Goal: Task Accomplishment & Management: Use online tool/utility

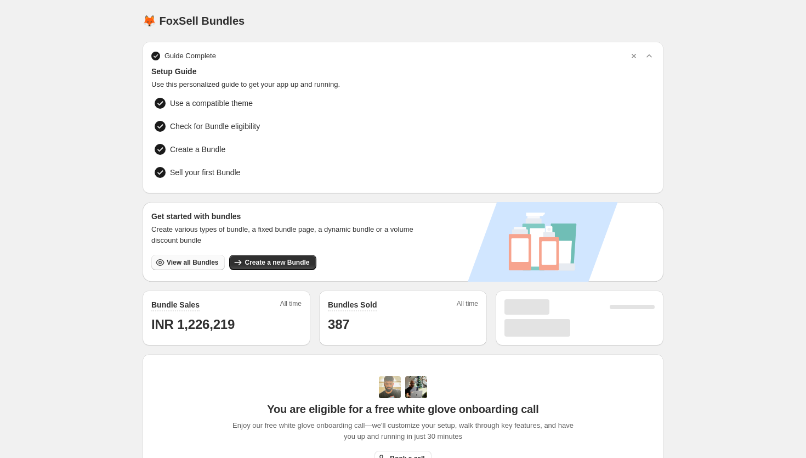
click at [204, 261] on span "View all Bundles" at bounding box center [193, 262] width 52 height 9
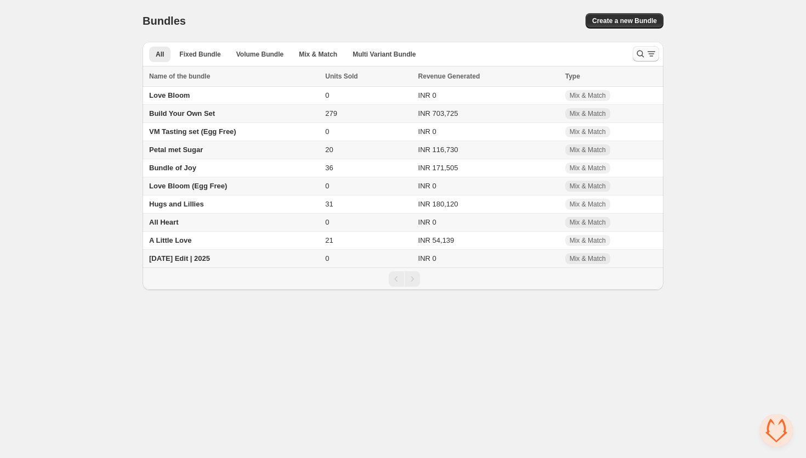
click at [646, 53] on icon "Search and filter results" at bounding box center [651, 53] width 11 height 11
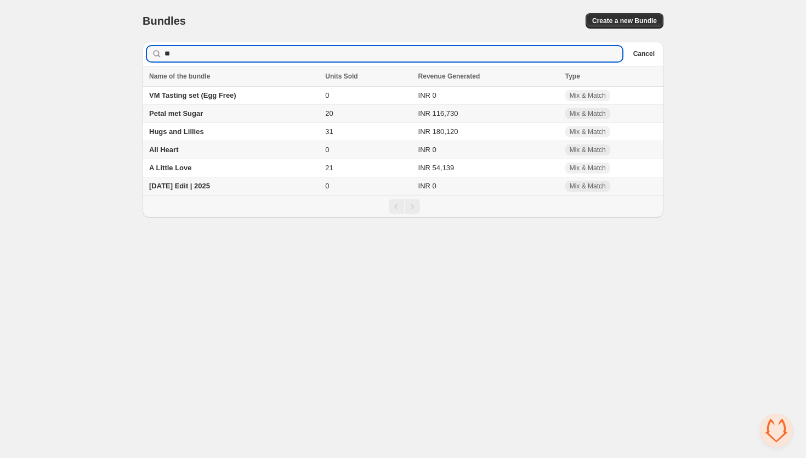
type input "***"
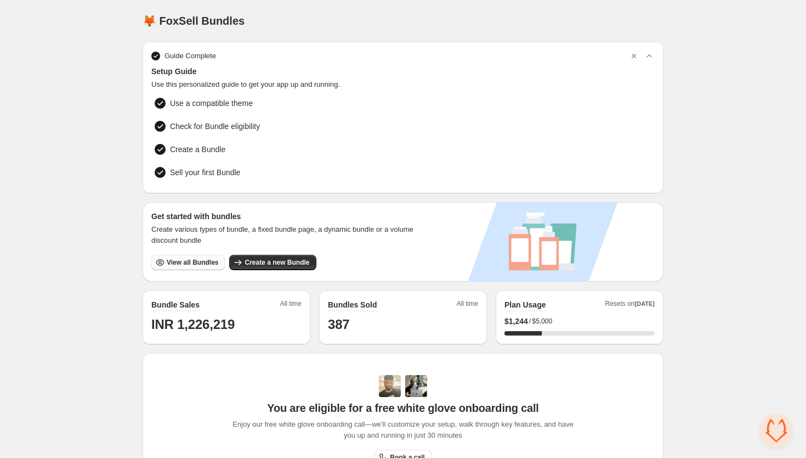
click at [170, 260] on span "View all Bundles" at bounding box center [193, 262] width 52 height 9
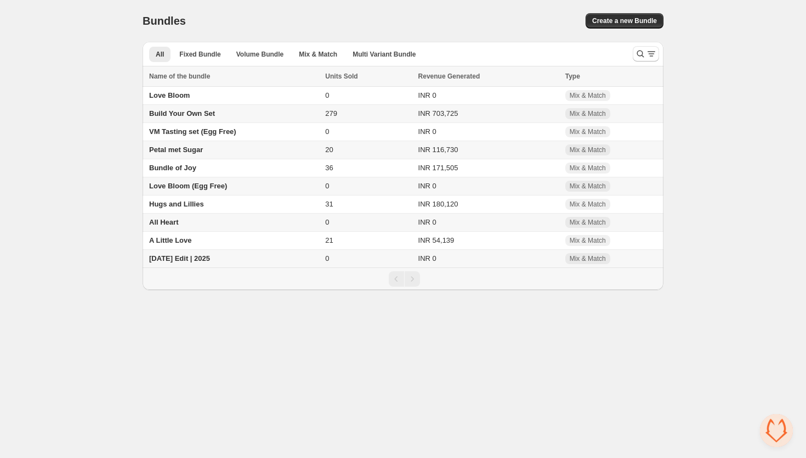
click at [195, 115] on span "Build Your Own Set" at bounding box center [182, 113] width 66 height 8
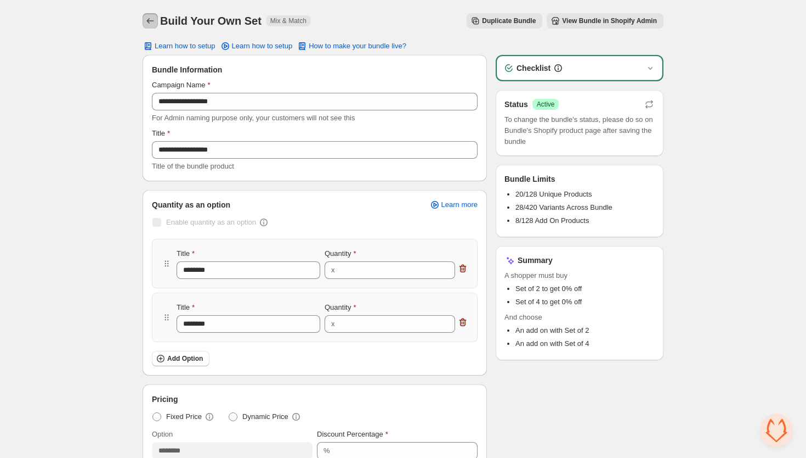
click at [148, 22] on icon "Back" at bounding box center [150, 20] width 7 height 5
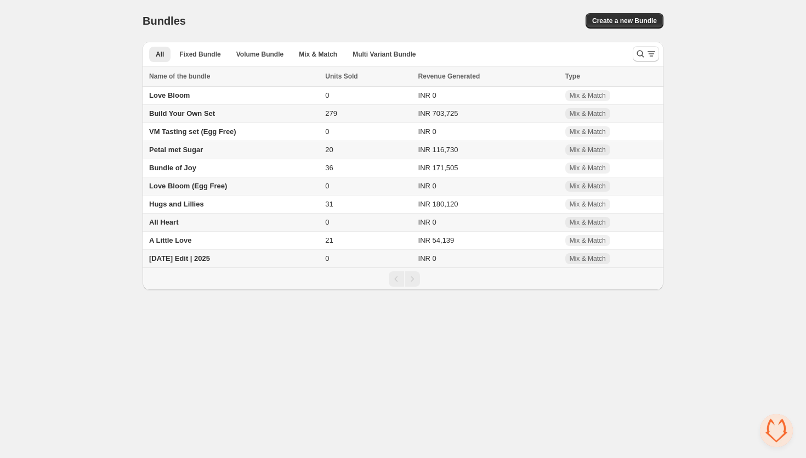
click at [194, 335] on body "Home Bundles Analytics Plan and Billing Bundles. This page is ready Bundles Cre…" at bounding box center [403, 229] width 806 height 458
click at [198, 262] on span "[DATE] Edit | 2025" at bounding box center [179, 258] width 61 height 8
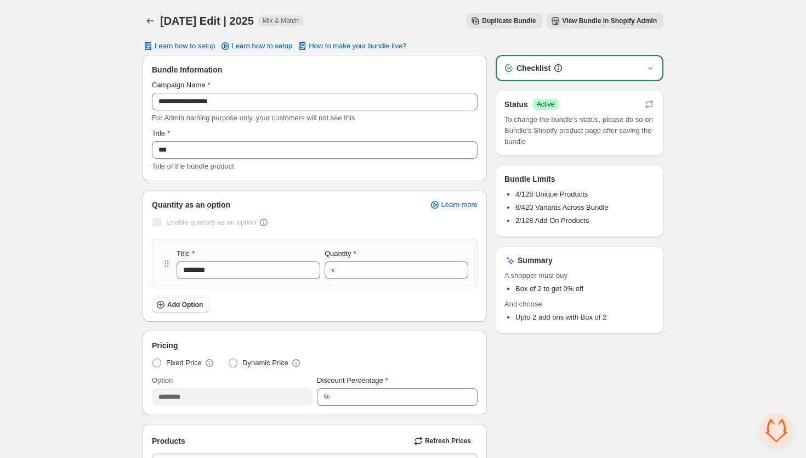
click at [585, 19] on span "View Bundle in Shopify Admin" at bounding box center [609, 20] width 95 height 9
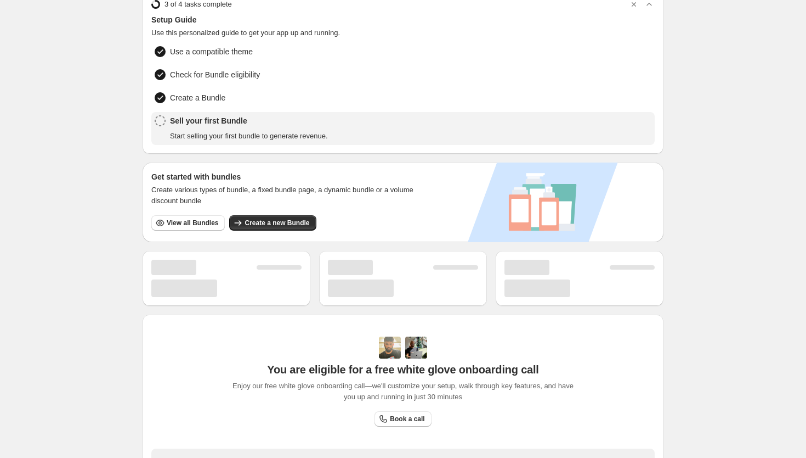
scroll to position [52, 0]
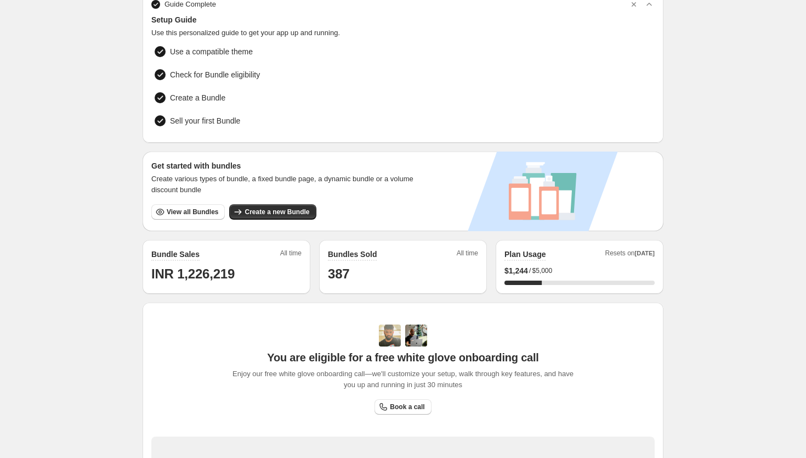
click at [187, 218] on div "Get started with bundles Create various types of bundle, a fixed bundle page, a…" at bounding box center [288, 191] width 290 height 80
click at [187, 207] on span "View all Bundles" at bounding box center [193, 210] width 52 height 9
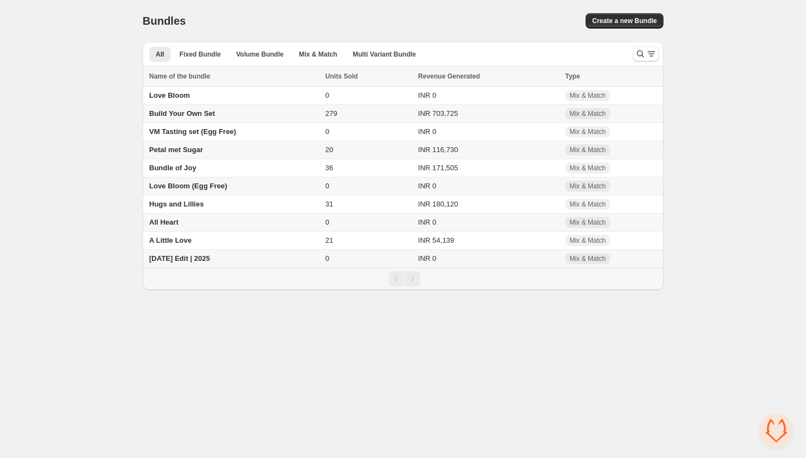
click at [184, 256] on td "[DATE] Edit | 2025" at bounding box center [232, 259] width 179 height 18
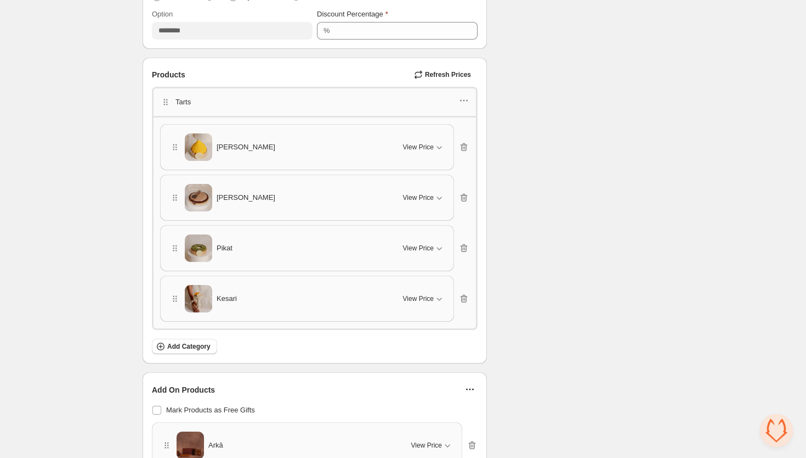
scroll to position [360, 0]
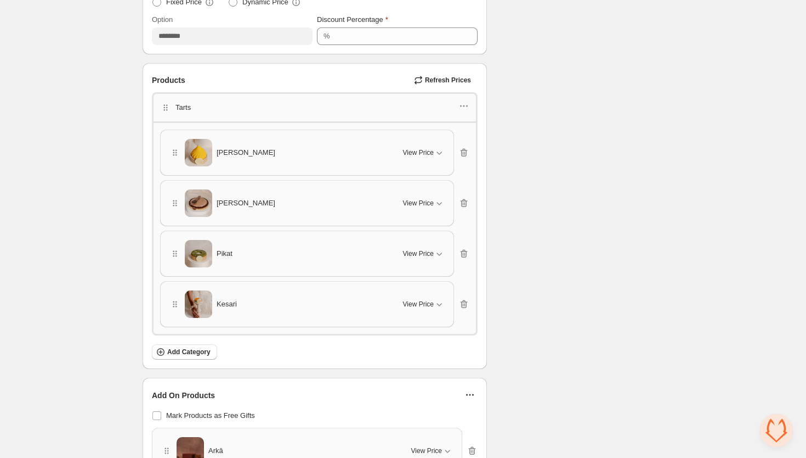
click at [189, 104] on p "Tarts" at bounding box center [183, 107] width 15 height 11
click at [465, 101] on icon "button" at bounding box center [464, 105] width 11 height 11
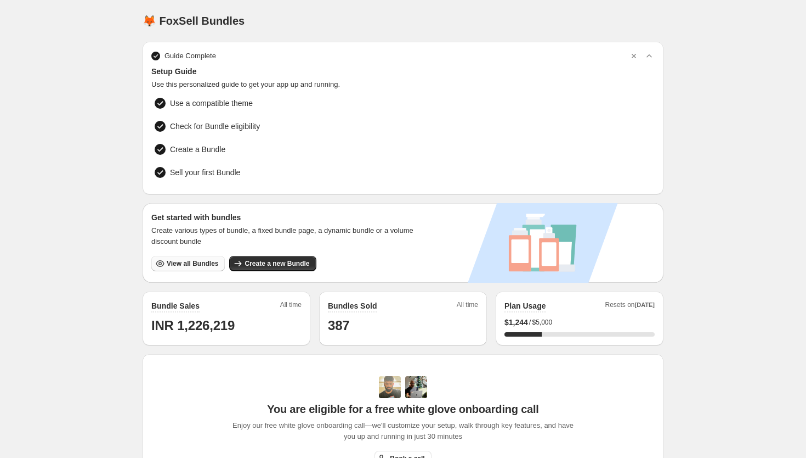
click at [183, 270] on div "Get started with bundles Create various types of bundle, a fixed bundle page, a…" at bounding box center [288, 243] width 290 height 80
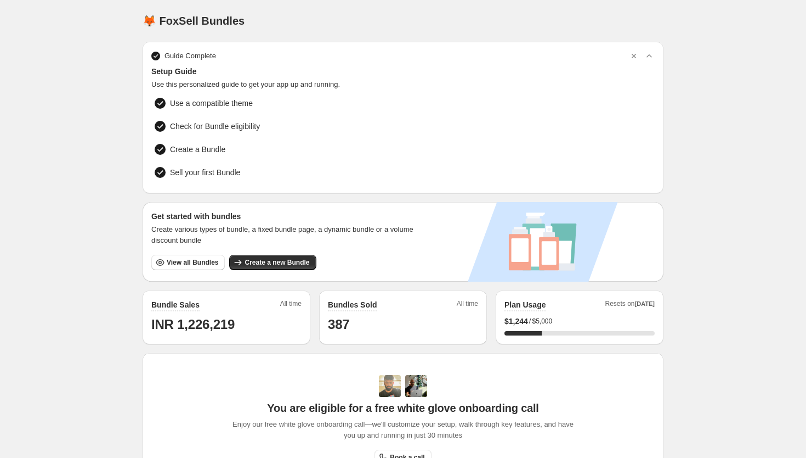
click at [183, 268] on div "Get started with bundles Create various types of bundle, a fixed bundle page, a…" at bounding box center [288, 242] width 290 height 80
click at [182, 262] on span "View all Bundles" at bounding box center [193, 262] width 52 height 9
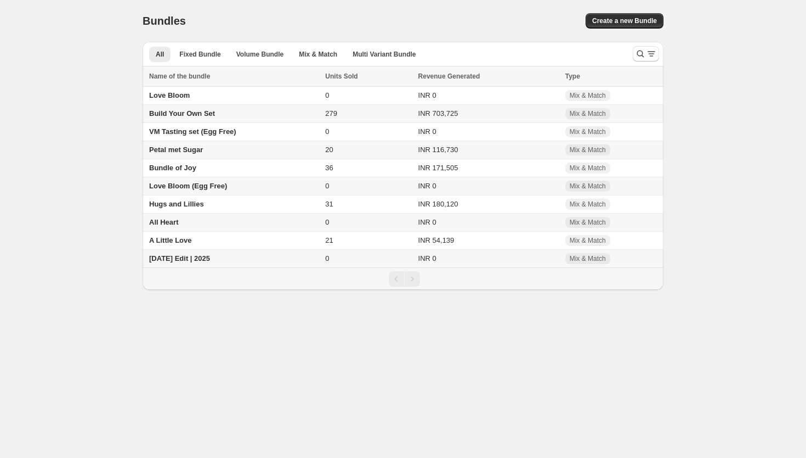
click at [200, 262] on span "[DATE] Edit | 2025" at bounding box center [179, 258] width 61 height 8
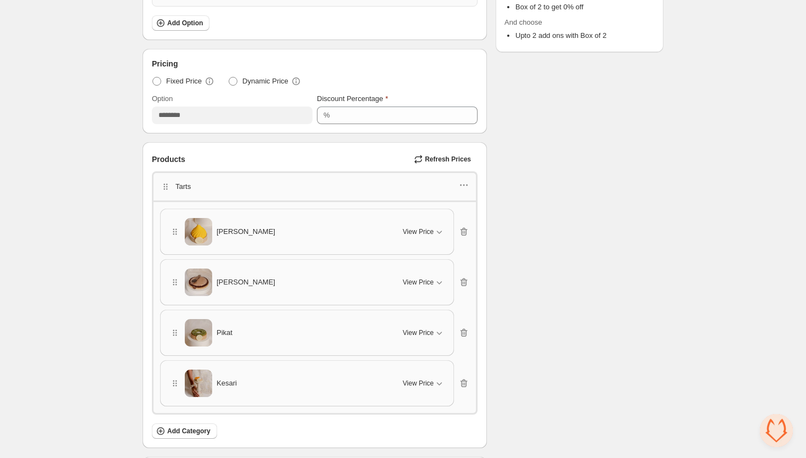
scroll to position [280, 0]
click at [415, 236] on button "View Price" at bounding box center [424, 233] width 55 height 18
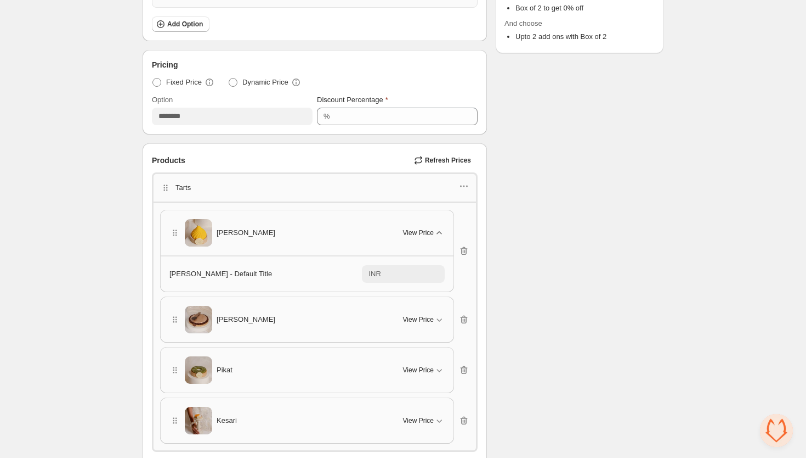
click at [415, 236] on button "View Price" at bounding box center [424, 233] width 55 height 18
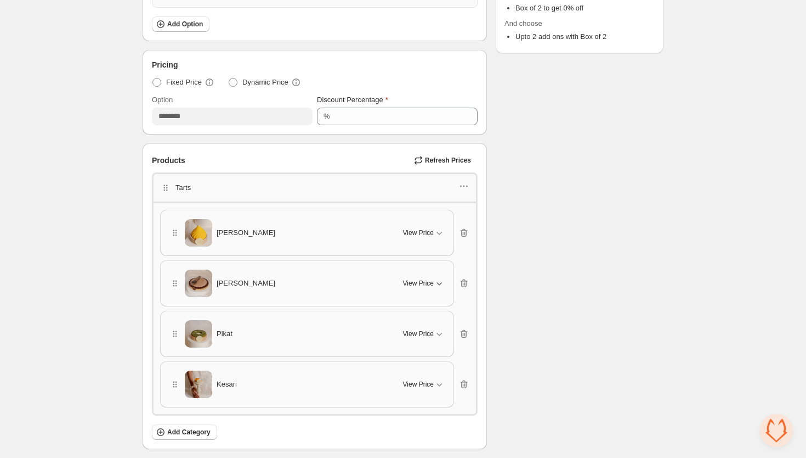
click at [417, 278] on div "View Price" at bounding box center [424, 283] width 42 height 11
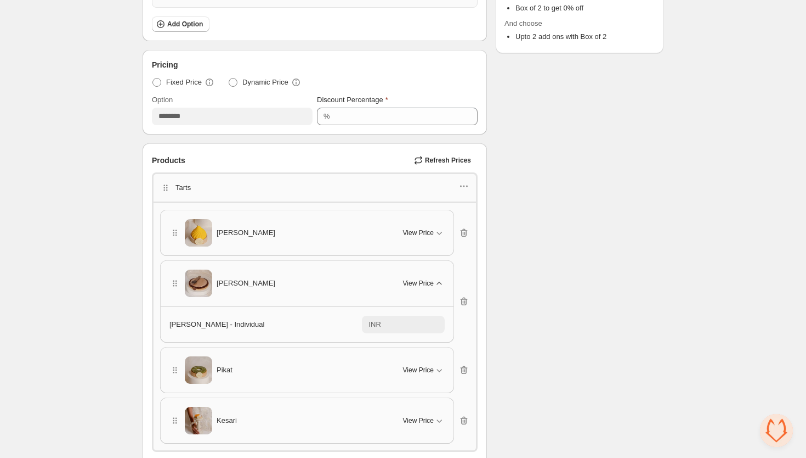
scroll to position [328, 0]
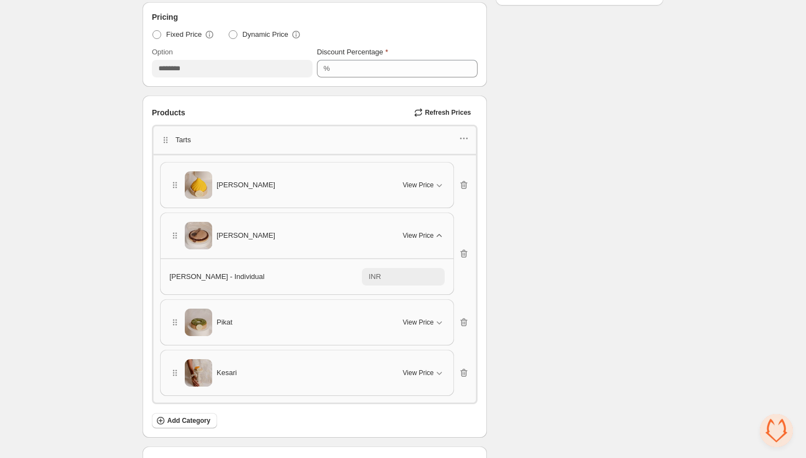
click at [419, 235] on span "View Price" at bounding box center [418, 235] width 31 height 9
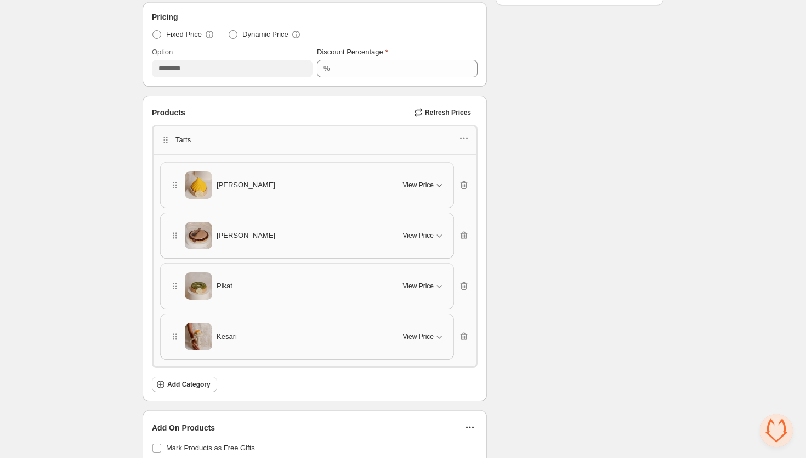
click at [419, 183] on span "View Price" at bounding box center [418, 185] width 31 height 9
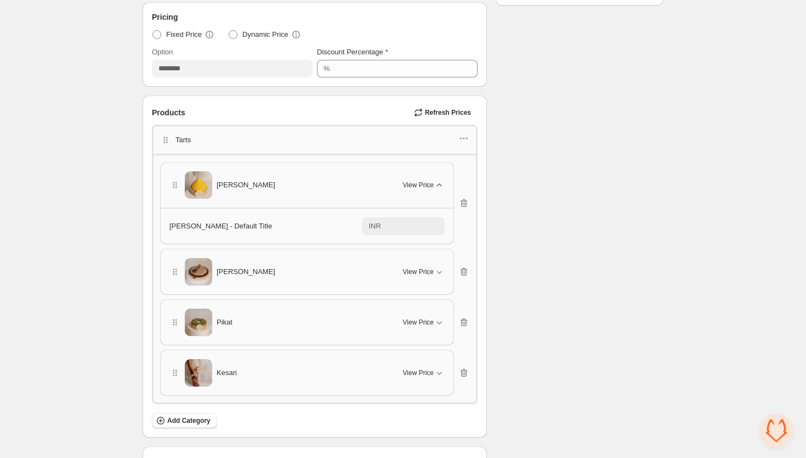
click at [419, 183] on span "View Price" at bounding box center [418, 185] width 31 height 9
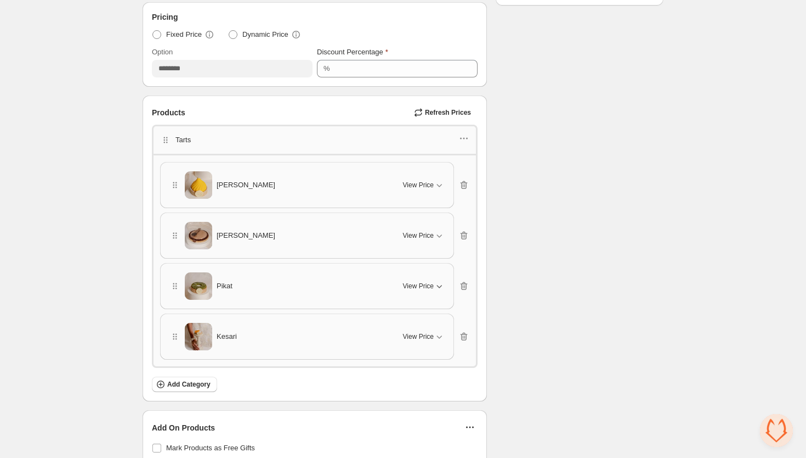
click at [418, 281] on span "View Price" at bounding box center [418, 285] width 31 height 9
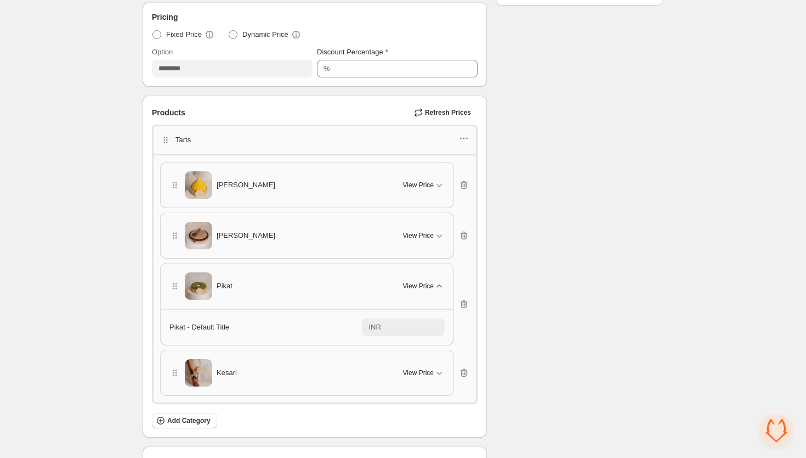
click at [418, 281] on span "View Price" at bounding box center [418, 285] width 31 height 9
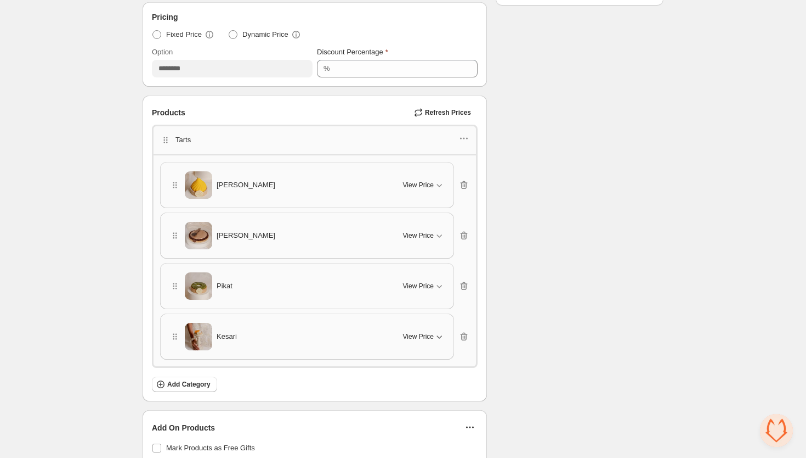
click at [420, 332] on span "View Price" at bounding box center [418, 336] width 31 height 9
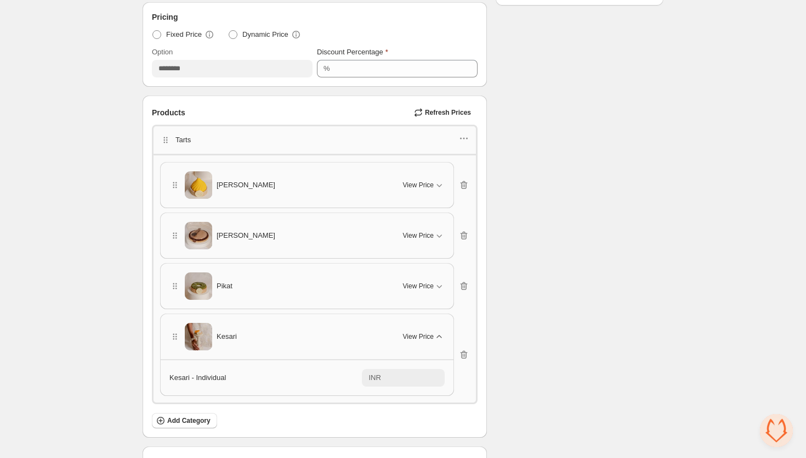
click at [420, 332] on span "View Price" at bounding box center [418, 336] width 31 height 9
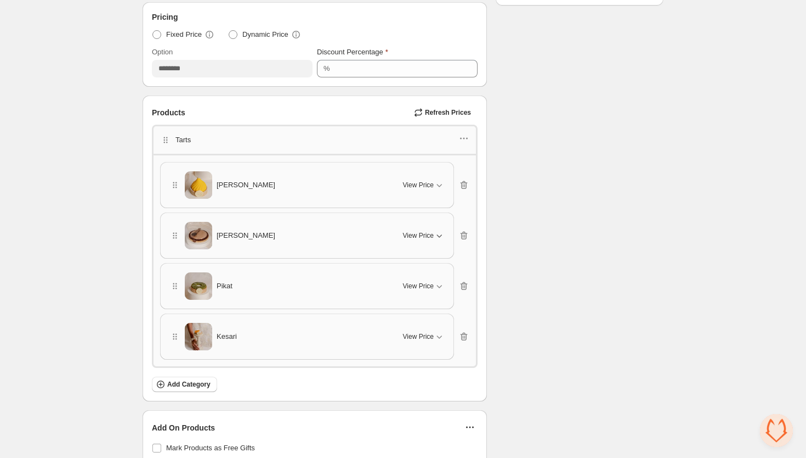
click at [421, 231] on span "View Price" at bounding box center [418, 235] width 31 height 9
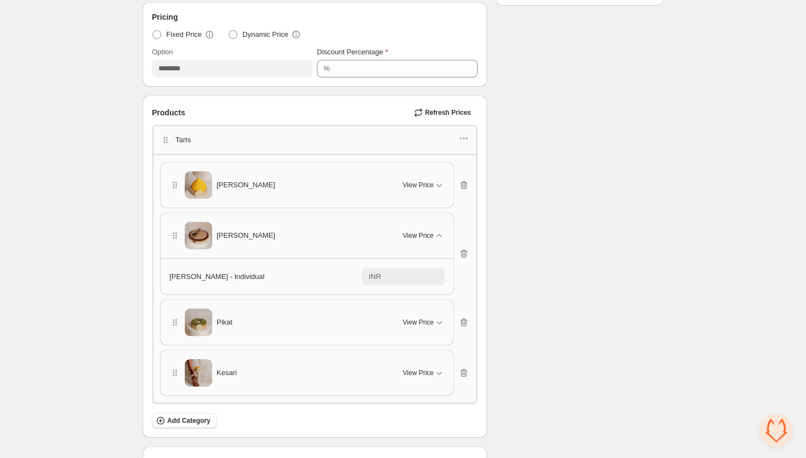
click at [236, 232] on span "Tamarah" at bounding box center [246, 235] width 59 height 11
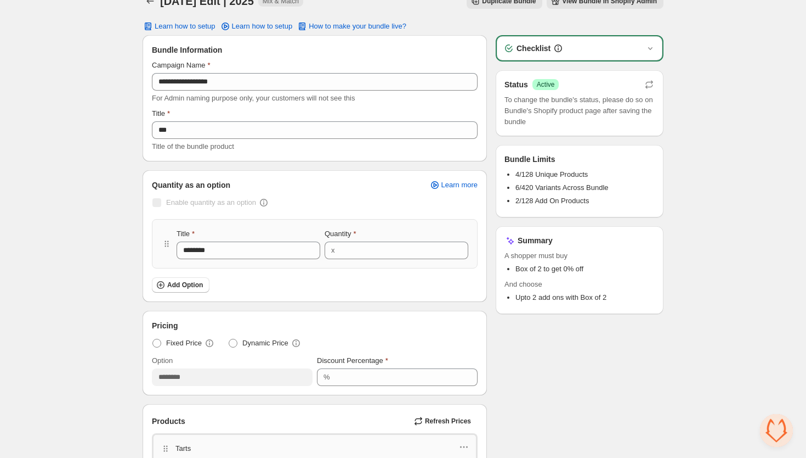
scroll to position [0, 0]
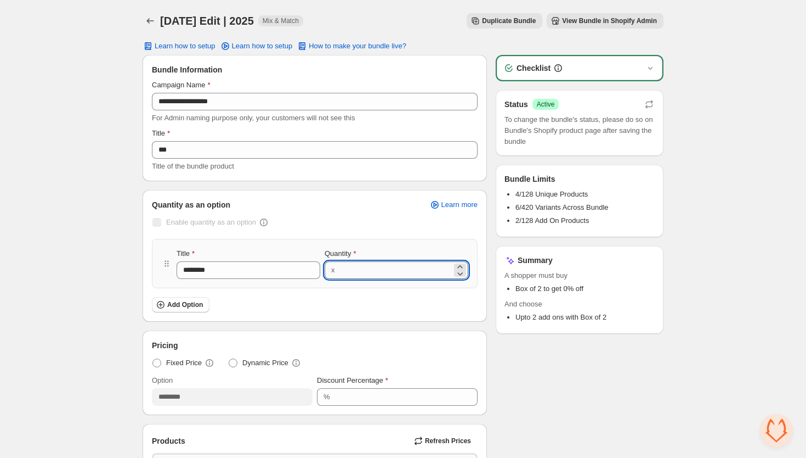
click at [339, 268] on input "*" at bounding box center [396, 270] width 114 height 18
click at [449, 311] on div "Add Option" at bounding box center [315, 304] width 326 height 15
click at [568, 26] on button "View Bundle in Shopify Admin" at bounding box center [605, 20] width 117 height 15
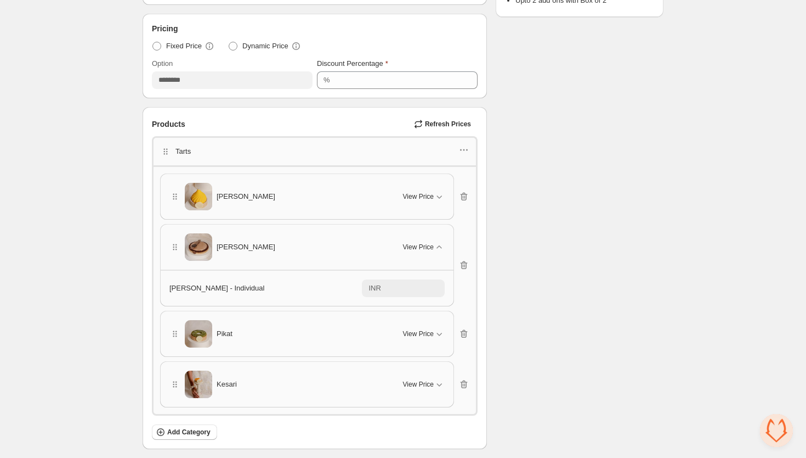
scroll to position [315, 0]
click at [451, 125] on span "Refresh Prices" at bounding box center [448, 125] width 46 height 9
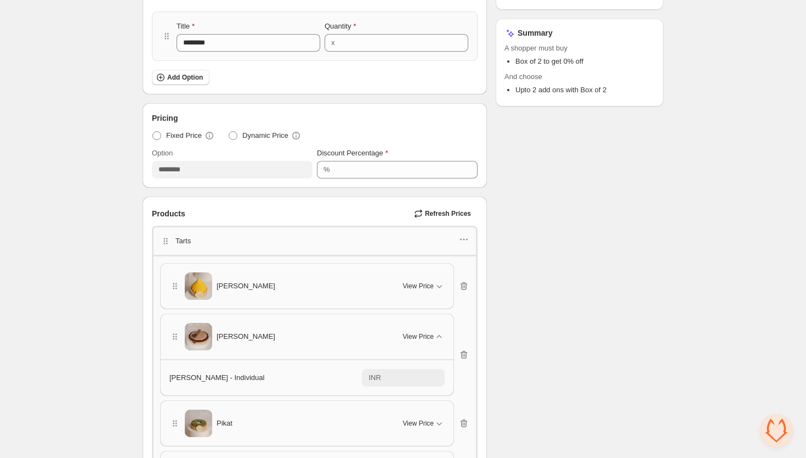
scroll to position [0, 0]
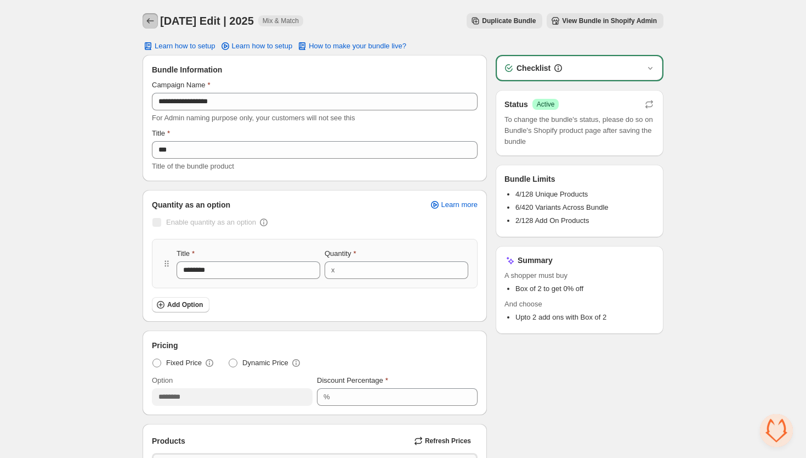
click at [149, 23] on icon "Back" at bounding box center [150, 20] width 11 height 11
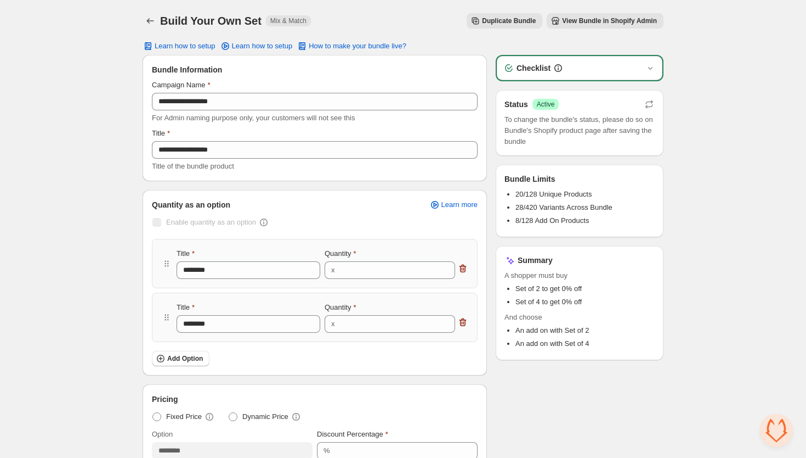
click at [585, 19] on span "View Bundle in Shopify Admin" at bounding box center [609, 20] width 95 height 9
